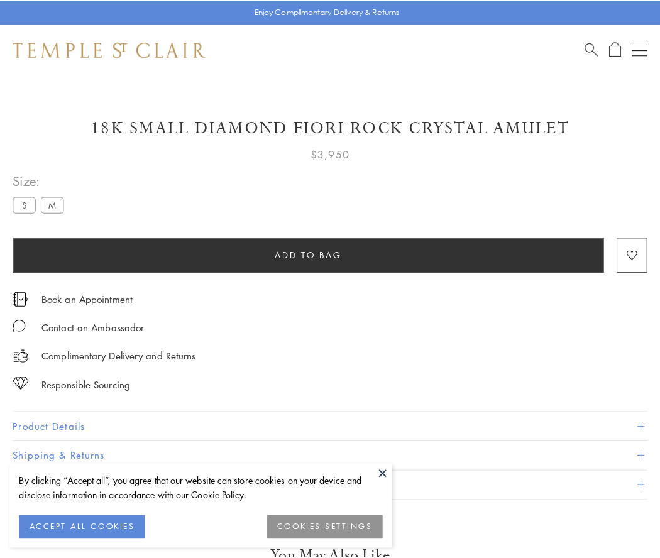
scroll to position [31, 0]
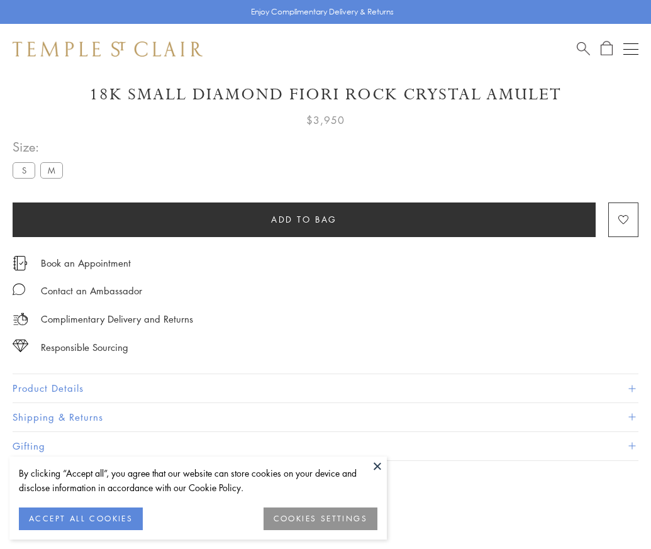
click at [304, 219] on span "Add to bag" at bounding box center [304, 220] width 66 height 14
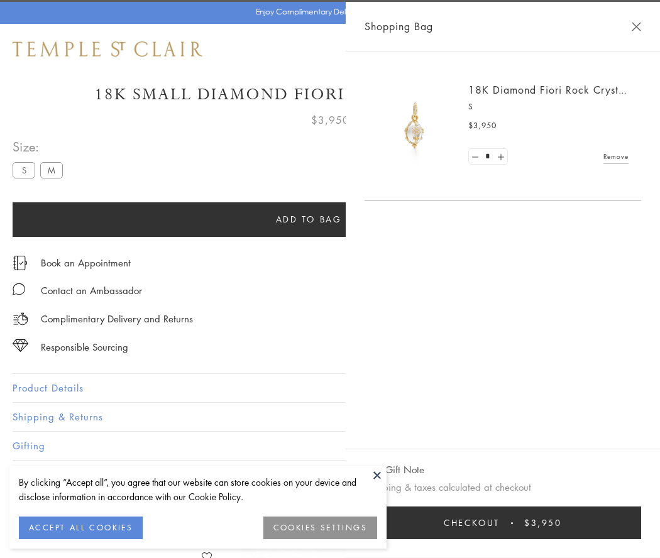
click at [500, 523] on span "Checkout" at bounding box center [472, 523] width 56 height 14
